Goal: Transaction & Acquisition: Purchase product/service

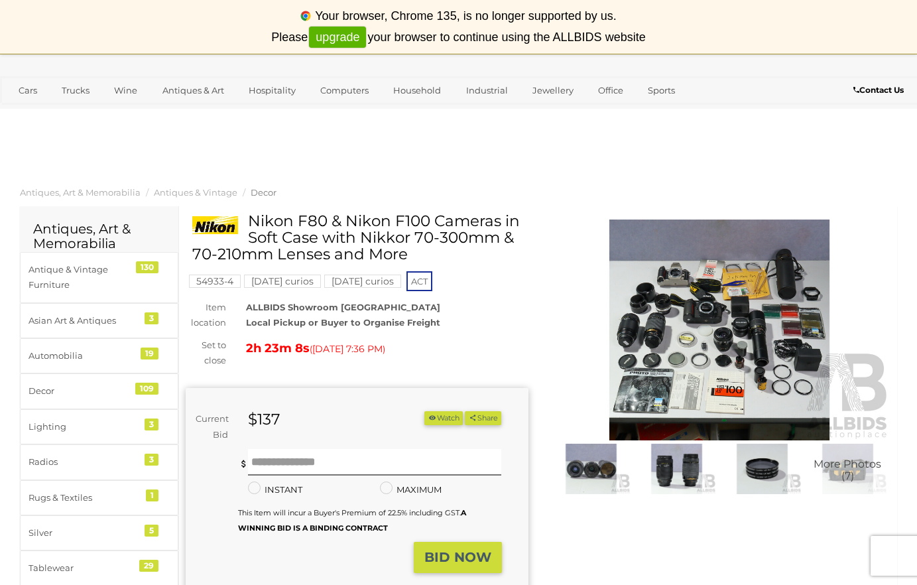
click at [292, 281] on mark "[DATE] curios" at bounding box center [282, 281] width 77 height 13
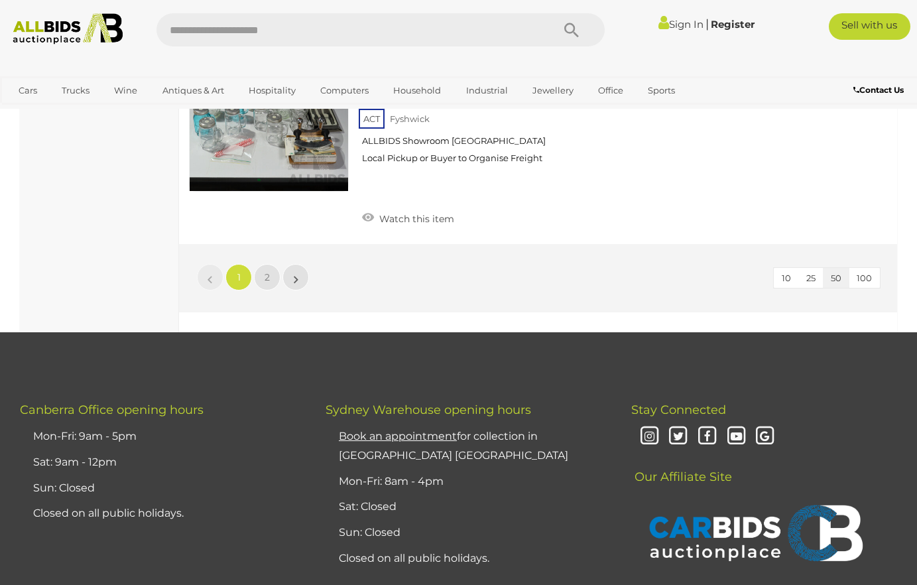
scroll to position [10289, 0]
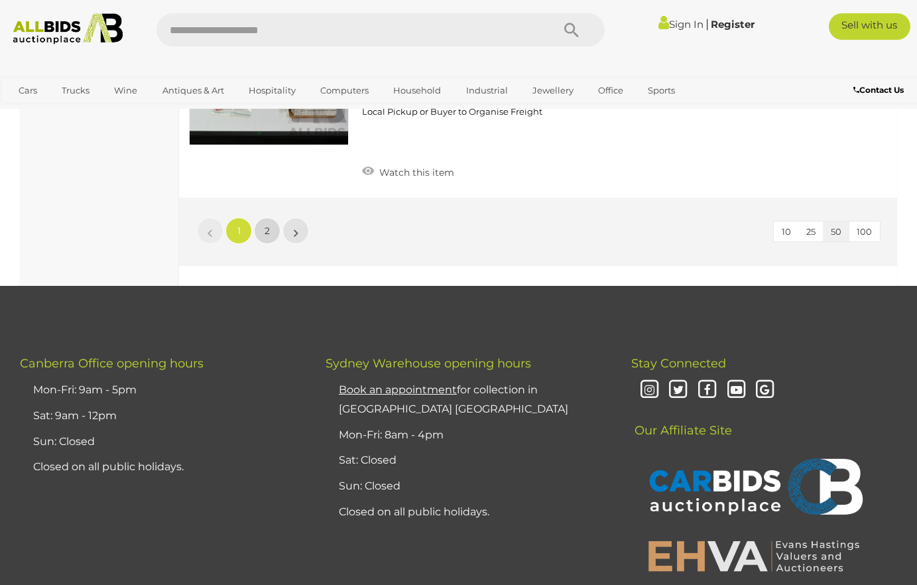
click at [269, 225] on span "2" at bounding box center [267, 231] width 5 height 12
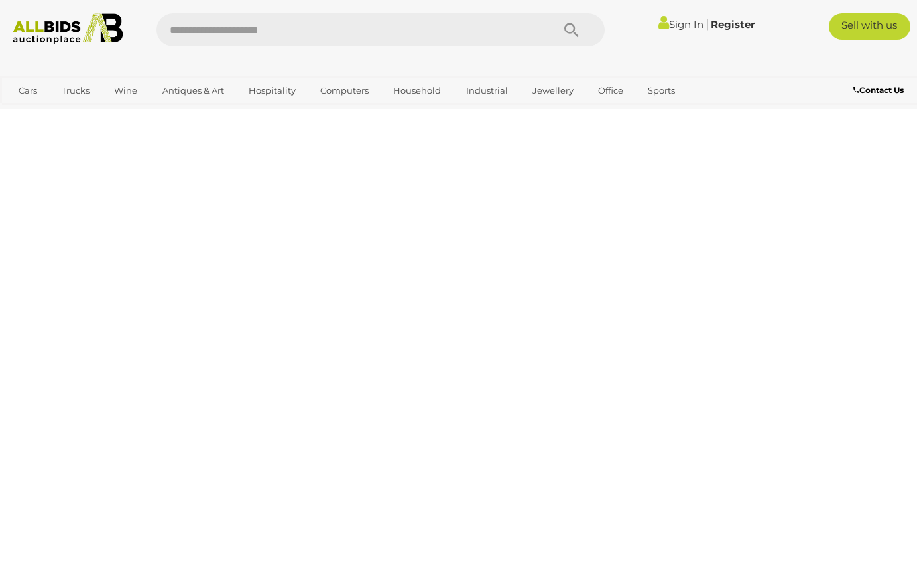
scroll to position [68, 0]
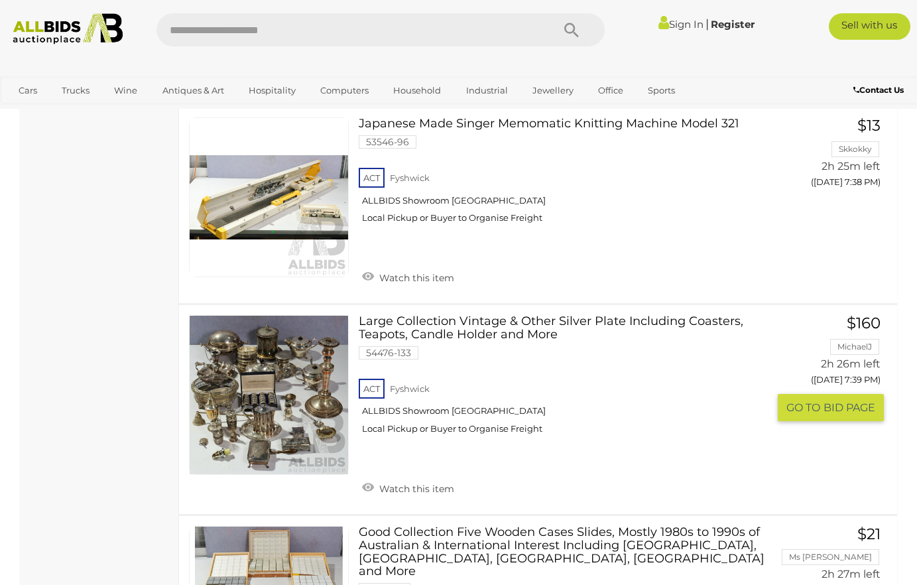
scroll to position [6518, 0]
